Goal: Task Accomplishment & Management: Complete application form

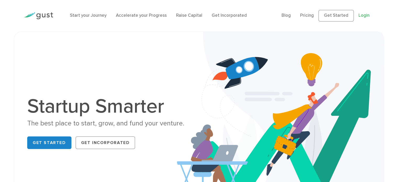
click at [359, 14] on link "Login" at bounding box center [364, 15] width 11 height 5
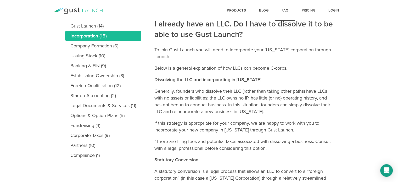
scroll to position [75, 0]
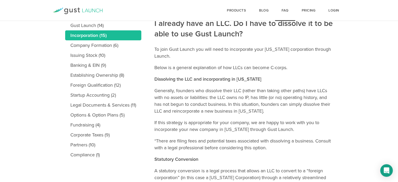
click at [199, 54] on p "To join Gust Launch you will need to incorporate your Delaware corporation thro…" at bounding box center [243, 53] width 179 height 14
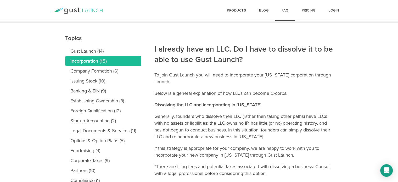
scroll to position [0, 0]
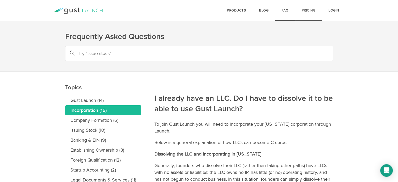
click at [306, 13] on link "Pricing" at bounding box center [308, 10] width 27 height 21
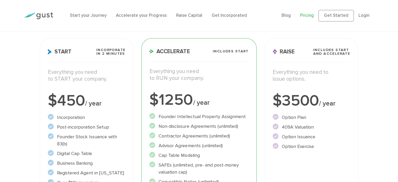
scroll to position [72, 0]
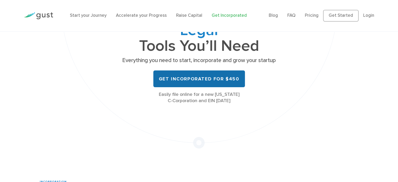
scroll to position [79, 0]
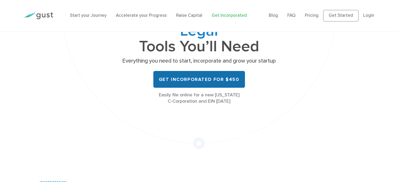
click at [214, 82] on link "Get Incorporated for $450" at bounding box center [199, 79] width 92 height 17
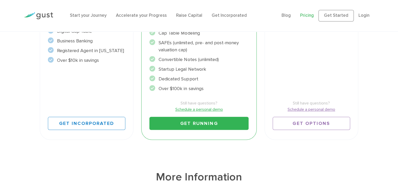
scroll to position [195, 0]
click at [152, 97] on div "Still have questions? Schedule a personal demo Get Running" at bounding box center [198, 111] width 99 height 38
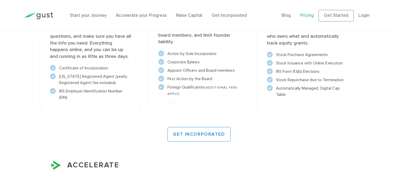
scroll to position [471, 0]
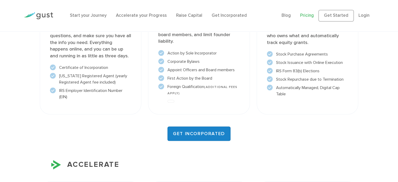
click at [185, 129] on link "GET INCORPORATED" at bounding box center [199, 133] width 63 height 14
